Goal: Communication & Community: Answer question/provide support

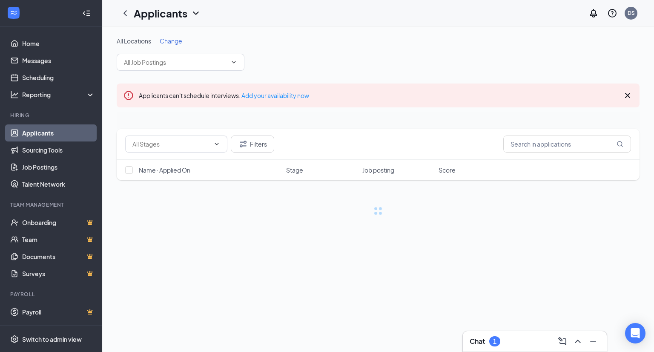
click at [500, 341] on div "1" at bounding box center [494, 341] width 11 height 10
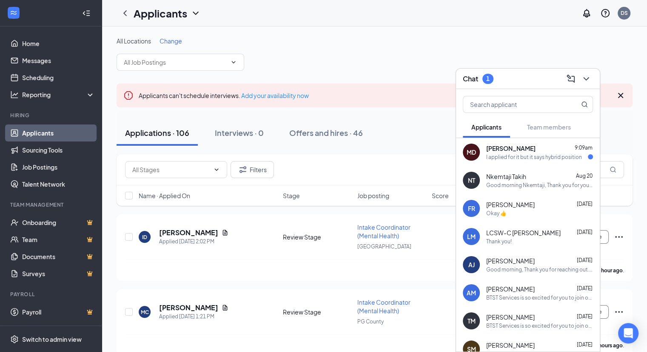
click at [538, 152] on div "Melanie Davis 9:09am" at bounding box center [539, 148] width 107 height 9
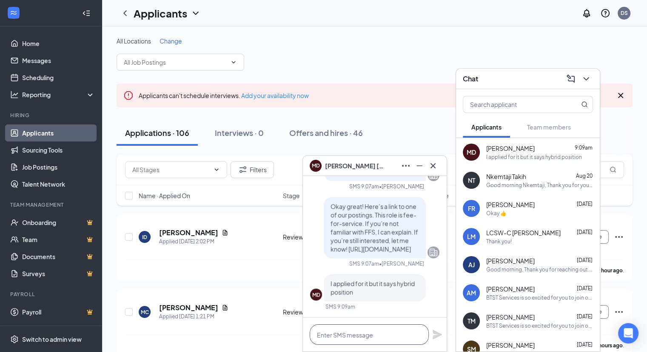
click at [365, 334] on textarea at bounding box center [369, 334] width 119 height 20
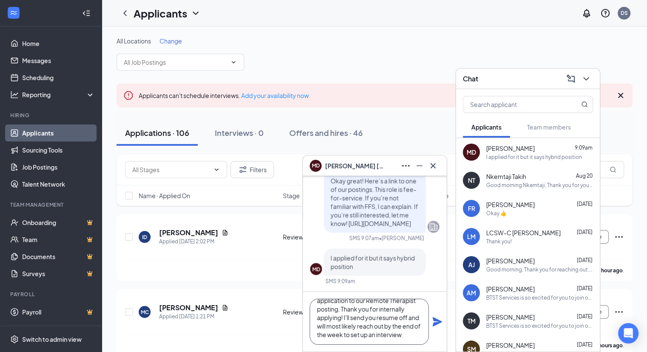
click at [410, 314] on textarea "That is okay, I will transfer your application to our Remote Therapist posting.…" at bounding box center [369, 321] width 119 height 46
click at [383, 317] on textarea "That is okay, I will transfer your application to our Remote Therapist posting.…" at bounding box center [369, 321] width 119 height 46
click at [378, 334] on textarea "That is okay, I will transfer your application to our Remote Therapist posting.…" at bounding box center [369, 321] width 119 height 46
type textarea "That is okay, I will transfer your application to our Remote Therapist posting.…"
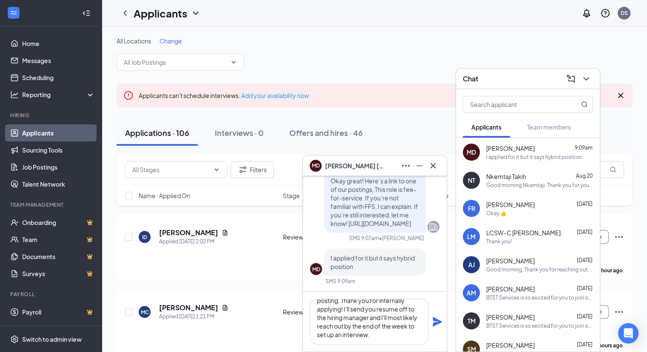
click at [441, 323] on icon "Plane" at bounding box center [437, 321] width 10 height 10
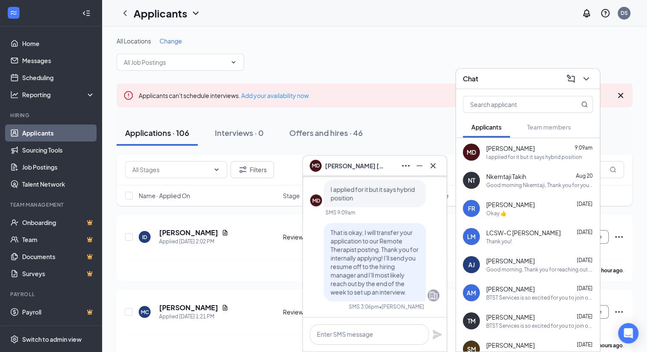
scroll to position [0, 0]
click at [437, 166] on icon "Cross" at bounding box center [433, 165] width 10 height 10
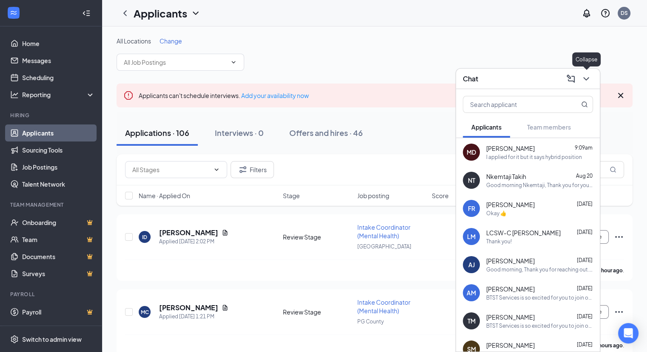
click at [586, 80] on icon "ChevronDown" at bounding box center [587, 78] width 6 height 3
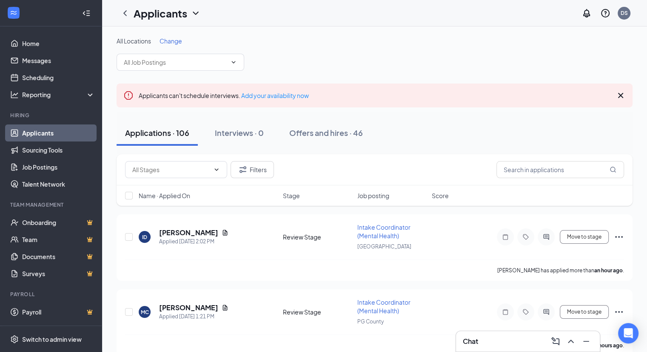
drag, startPoint x: 313, startPoint y: 19, endPoint x: 241, endPoint y: 3, distance: 73.6
click at [313, 19] on div "Applicants DS" at bounding box center [374, 13] width 545 height 26
